Goal: Task Accomplishment & Management: Use online tool/utility

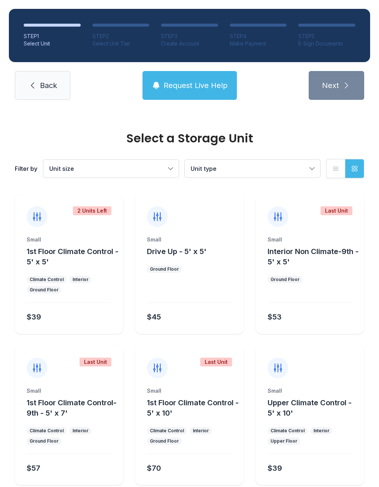
scroll to position [724, 0]
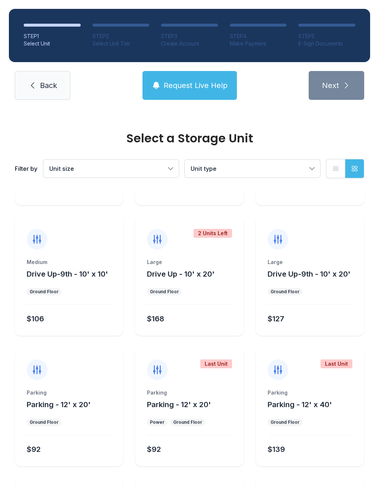
click at [191, 92] on button "Request Live Help" at bounding box center [189, 85] width 94 height 29
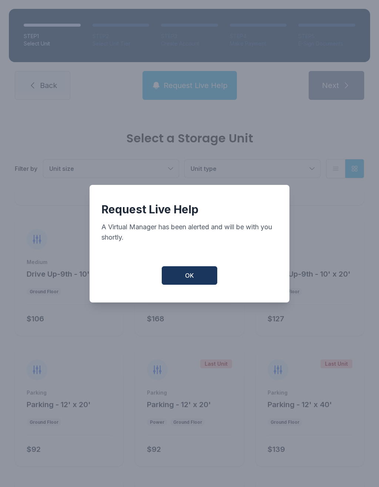
click at [199, 285] on button "OK" at bounding box center [189, 275] width 55 height 18
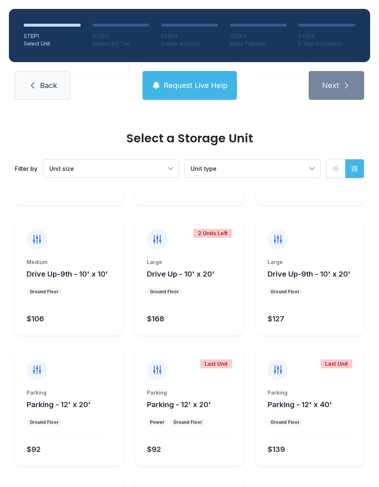
click at [205, 90] on span "Request Live Help" at bounding box center [196, 85] width 64 height 10
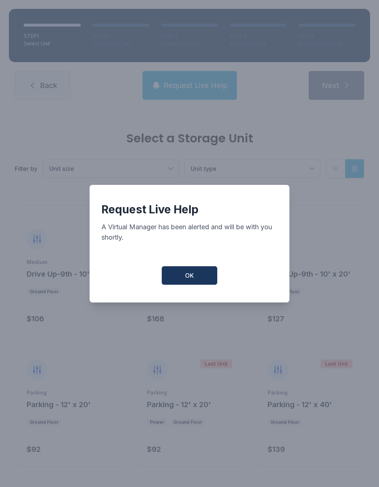
click at [289, 117] on div "Request Live Help A Virtual Manager has been alerted and will be with you short…" at bounding box center [189, 243] width 379 height 487
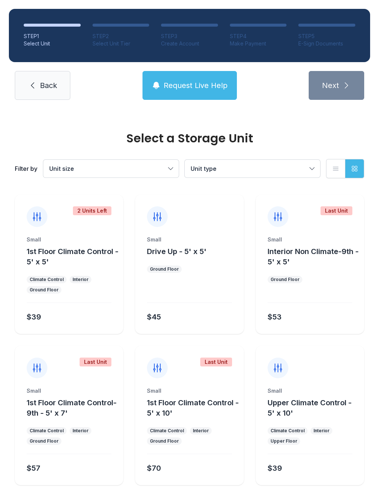
scroll to position [0, 0]
click at [47, 83] on span "Back" at bounding box center [48, 85] width 17 height 10
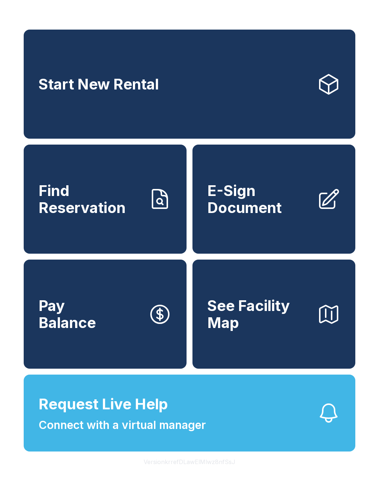
click at [321, 211] on icon at bounding box center [329, 200] width 24 height 24
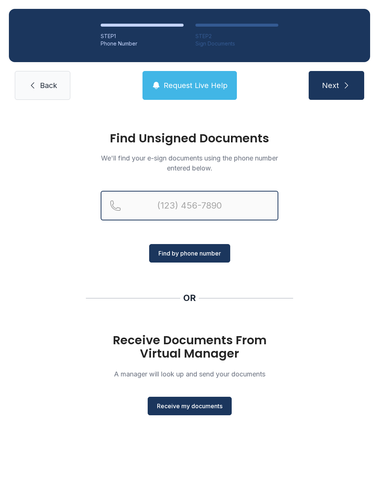
click at [178, 213] on input "Reservation phone number" at bounding box center [190, 206] width 178 height 30
type input "[PHONE_NUMBER]"
click at [336, 85] on button "Next" at bounding box center [336, 85] width 55 height 29
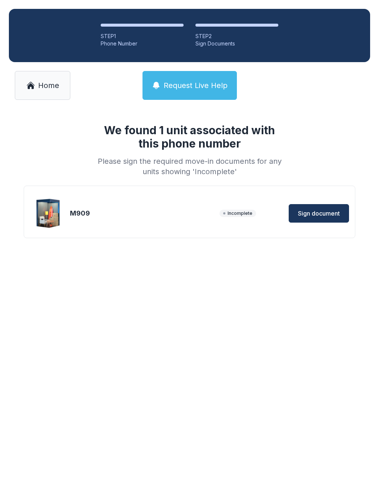
click at [324, 216] on span "Sign document" at bounding box center [319, 213] width 42 height 9
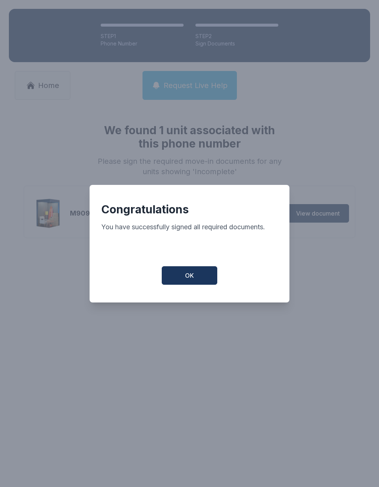
click at [194, 281] on button "OK" at bounding box center [189, 275] width 55 height 18
